Goal: Check status: Check status

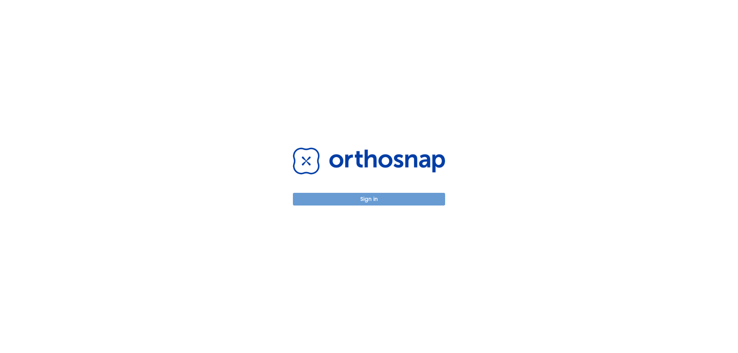
click at [377, 195] on button "Sign in" at bounding box center [369, 199] width 152 height 13
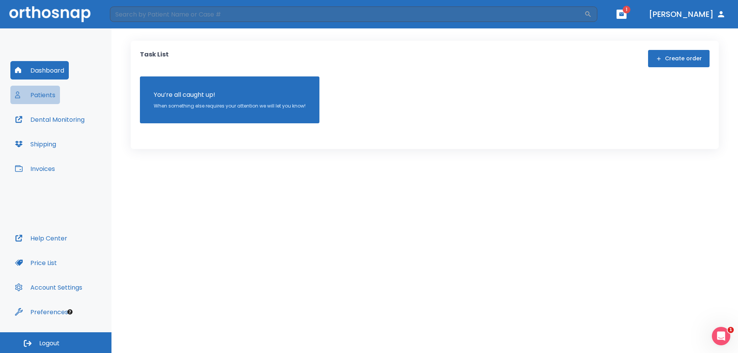
click at [24, 93] on button "Patients" at bounding box center [35, 95] width 50 height 18
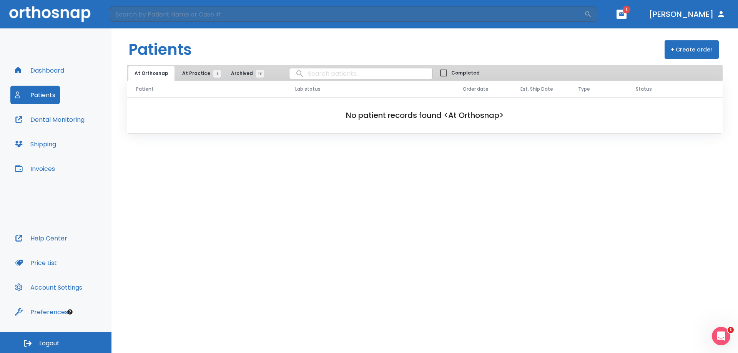
click at [207, 76] on span "At Practice 6" at bounding box center [199, 73] width 35 height 7
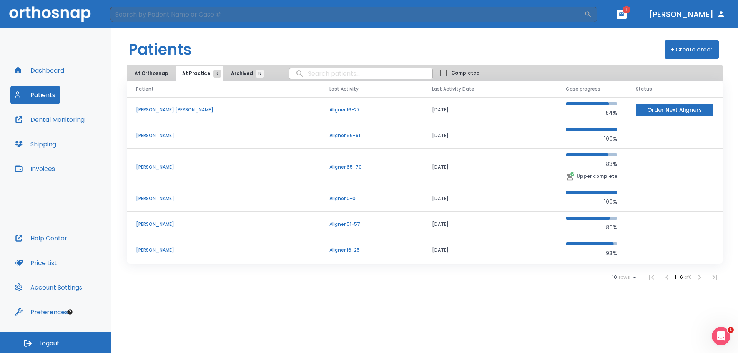
click at [168, 167] on p "[PERSON_NAME]" at bounding box center [223, 167] width 175 height 7
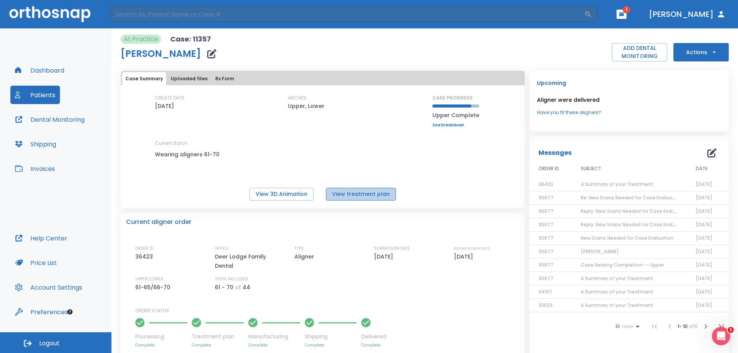
click at [380, 192] on button "View treatment plan" at bounding box center [361, 194] width 70 height 13
click at [191, 80] on button "Uploaded files" at bounding box center [189, 78] width 43 height 13
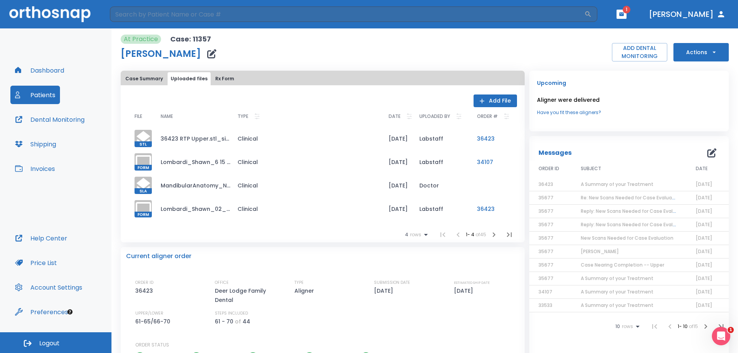
click at [239, 141] on td "Clinical" at bounding box center [306, 138] width 151 height 23
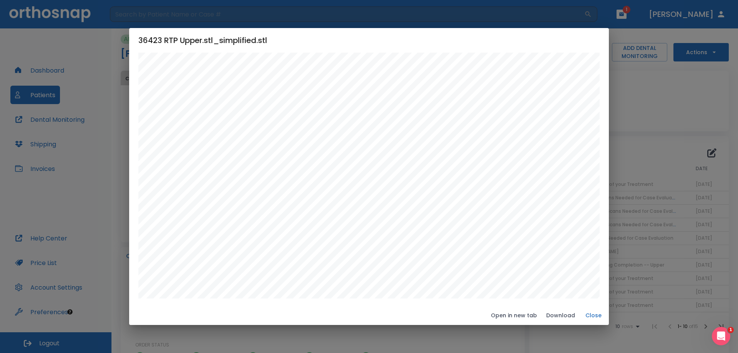
click at [594, 316] on button "Close" at bounding box center [593, 315] width 25 height 13
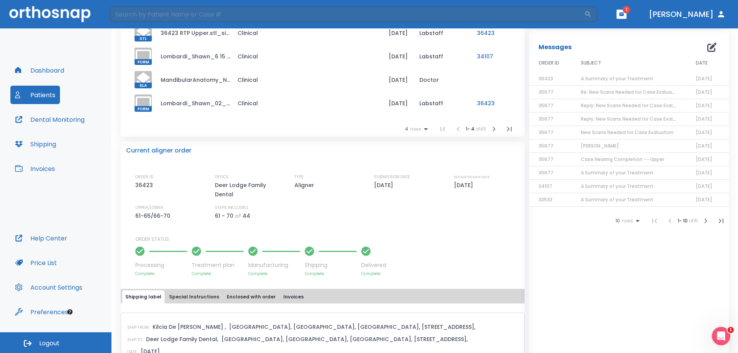
scroll to position [101, 0]
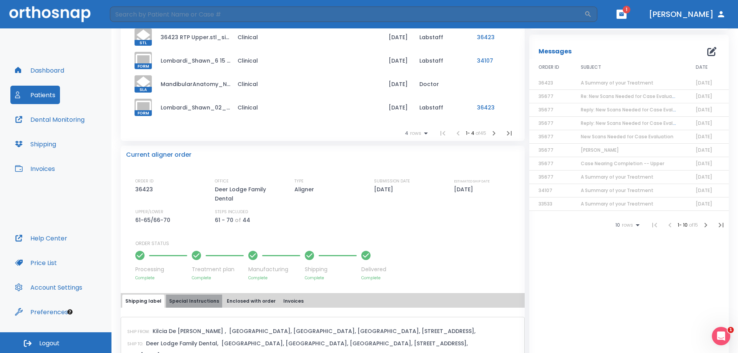
click at [199, 297] on button "Special Instructions" at bounding box center [194, 301] width 56 height 13
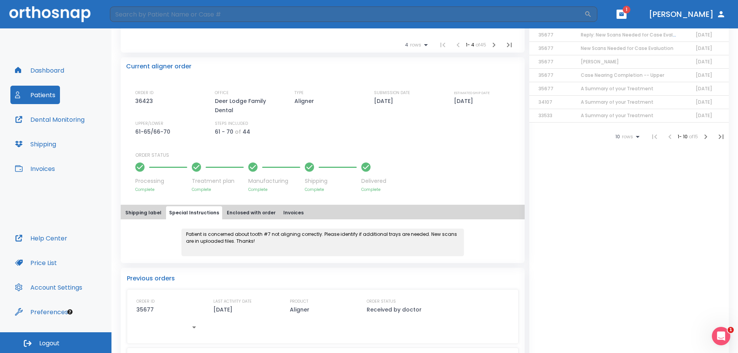
scroll to position [140, 0]
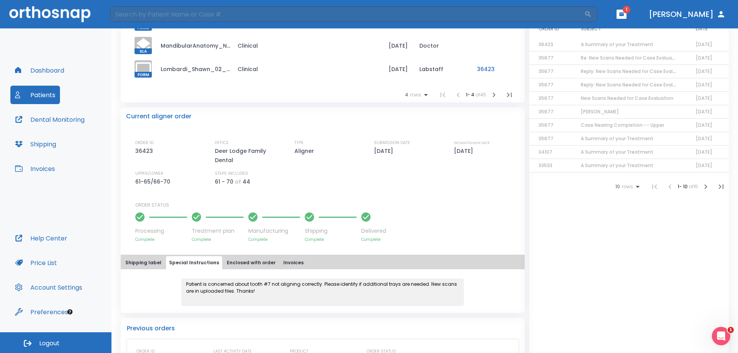
click at [255, 261] on button "Enclosed with order" at bounding box center [251, 262] width 55 height 13
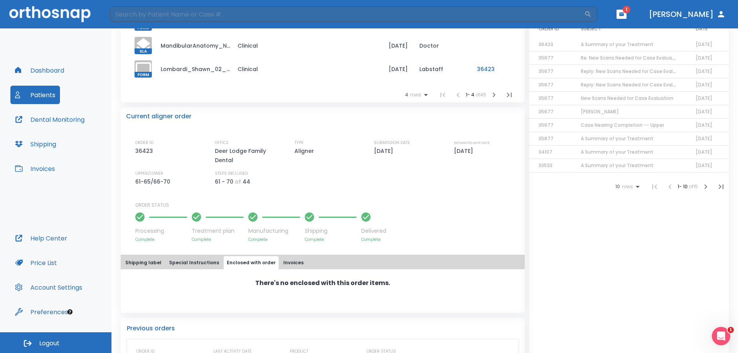
click at [290, 265] on button "Invoices" at bounding box center [293, 262] width 27 height 13
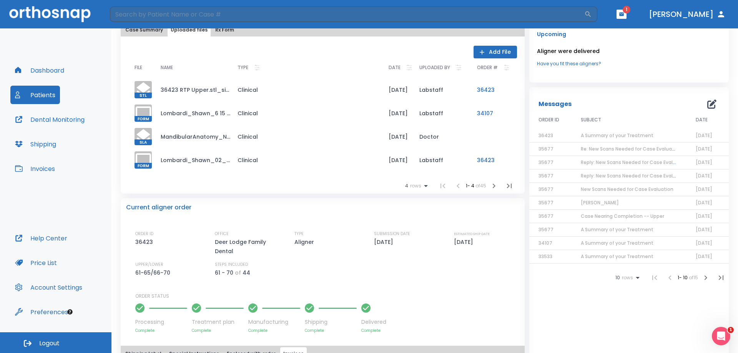
scroll to position [0, 0]
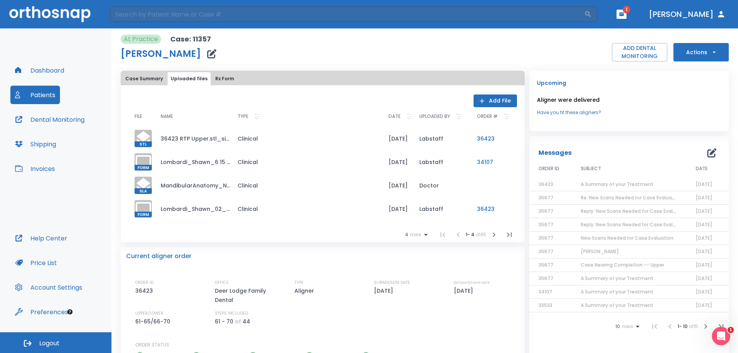
click at [492, 232] on icon "button" at bounding box center [493, 234] width 9 height 9
click at [491, 233] on icon "button" at bounding box center [493, 234] width 9 height 9
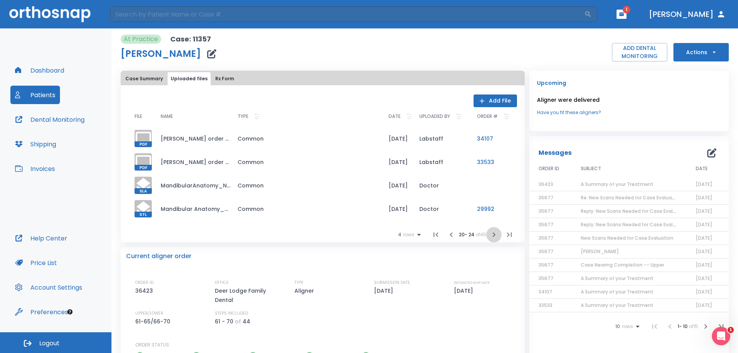
click at [491, 233] on icon "button" at bounding box center [493, 234] width 9 height 9
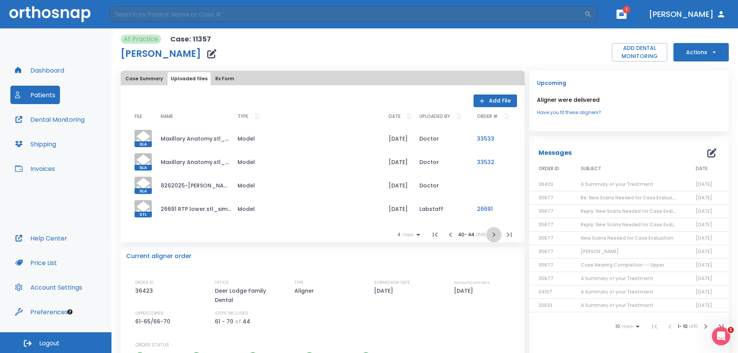
click at [491, 233] on icon "button" at bounding box center [493, 234] width 9 height 9
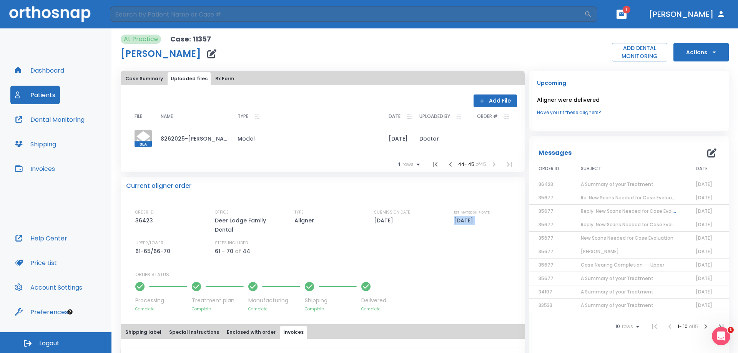
click at [491, 233] on div "ESTIMATED SHIP DATE [DATE]" at bounding box center [486, 221] width 65 height 25
click at [227, 78] on button "Rx Form" at bounding box center [224, 78] width 25 height 13
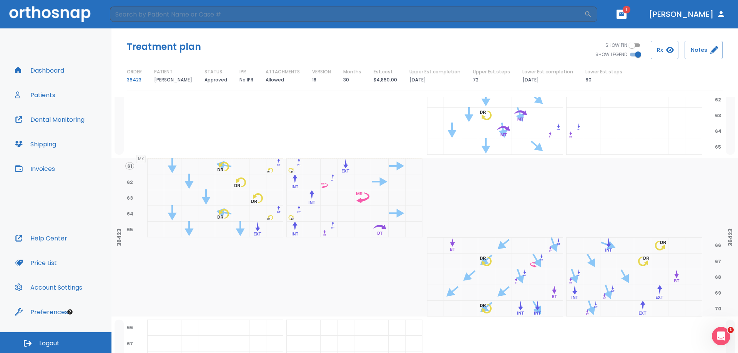
scroll to position [1114, 0]
click at [662, 43] on button "Rx" at bounding box center [664, 50] width 28 height 18
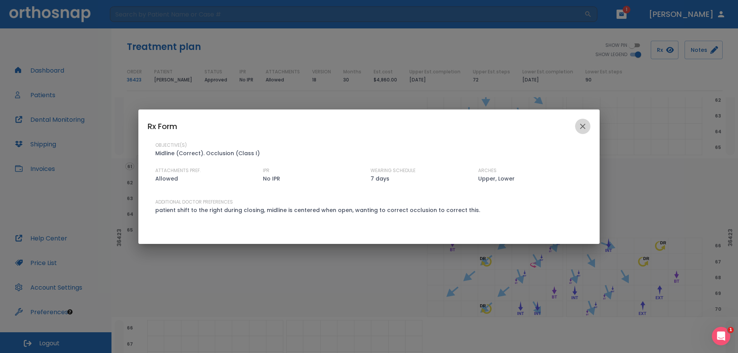
click at [582, 126] on icon "close" at bounding box center [582, 126] width 9 height 9
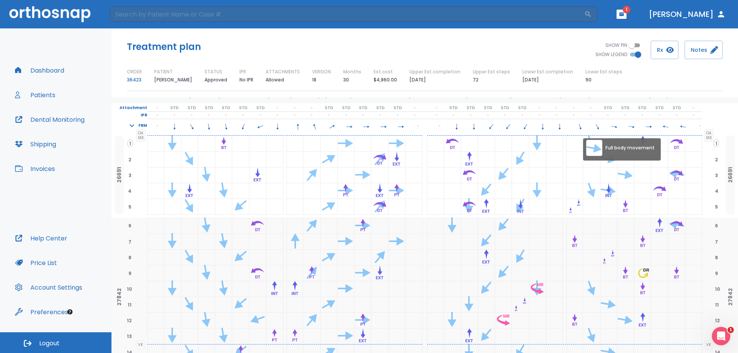
scroll to position [0, 0]
